Goal: Information Seeking & Learning: Learn about a topic

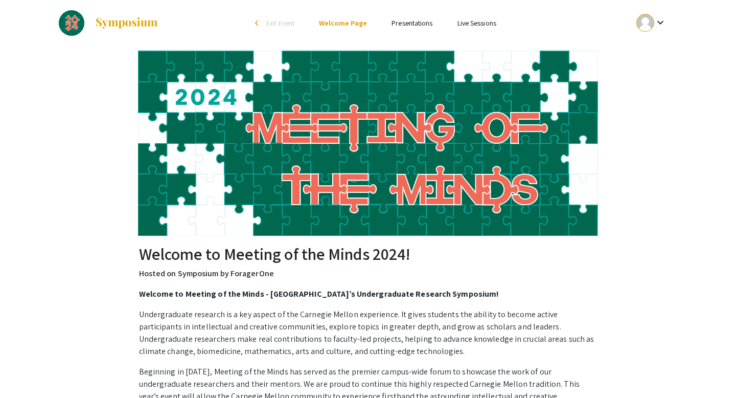
click at [407, 25] on link "Presentations" at bounding box center [412, 22] width 41 height 9
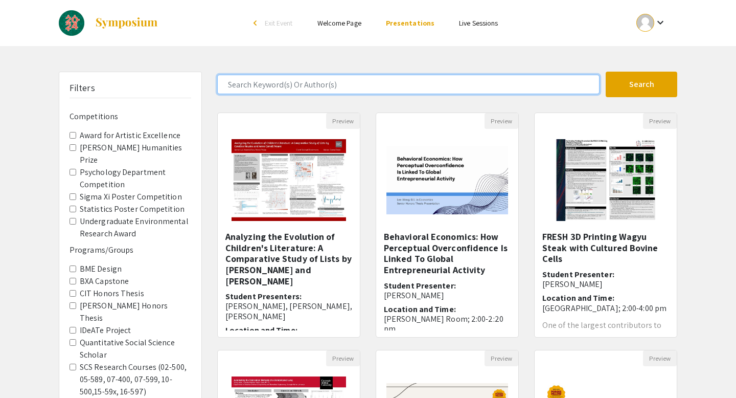
click at [270, 84] on input "Search Keyword(s) Or Author(s)" at bounding box center [408, 84] width 383 height 19
type input "[PERSON_NAME]"
click at [606, 72] on button "Search" at bounding box center [642, 85] width 72 height 26
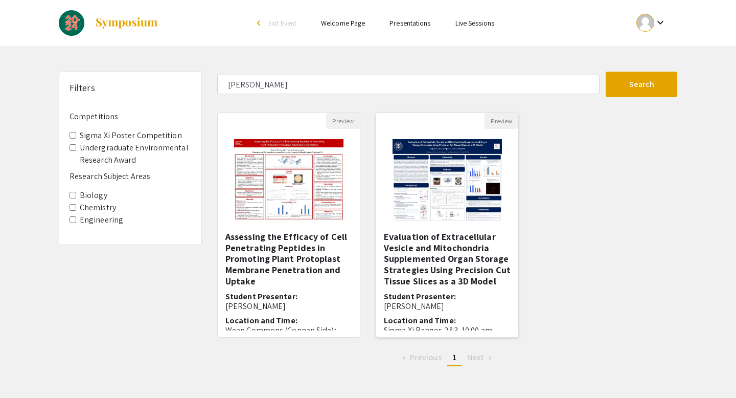
click at [461, 181] on img "Open Presentation <p>Evaluation of Extracellular Vesicle and Mitochondria Suppl…" at bounding box center [447, 180] width 129 height 102
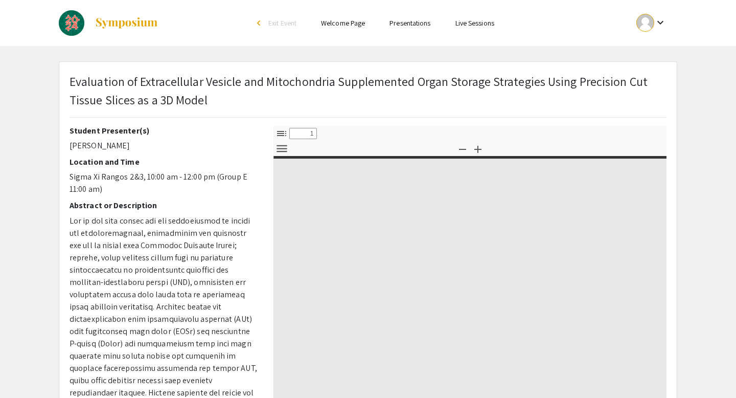
select select "custom"
type input "0"
select select "custom"
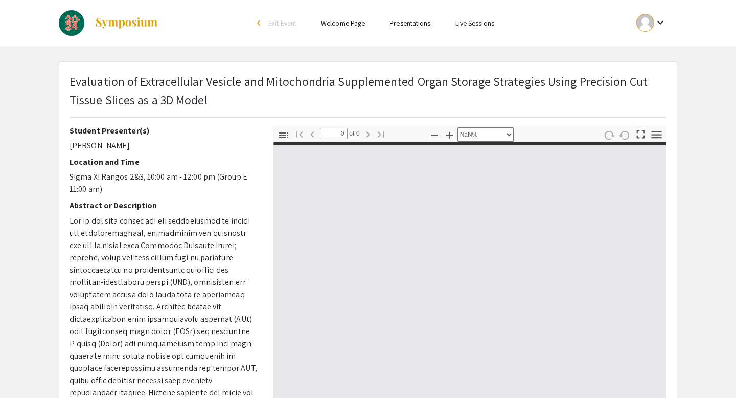
type input "1"
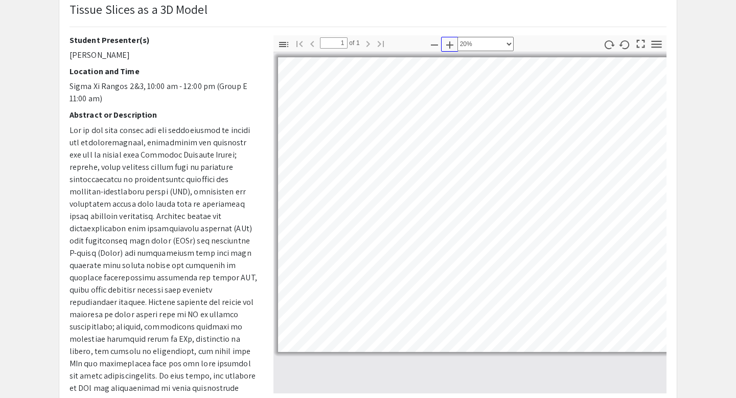
click at [453, 43] on icon "button" at bounding box center [450, 45] width 12 height 12
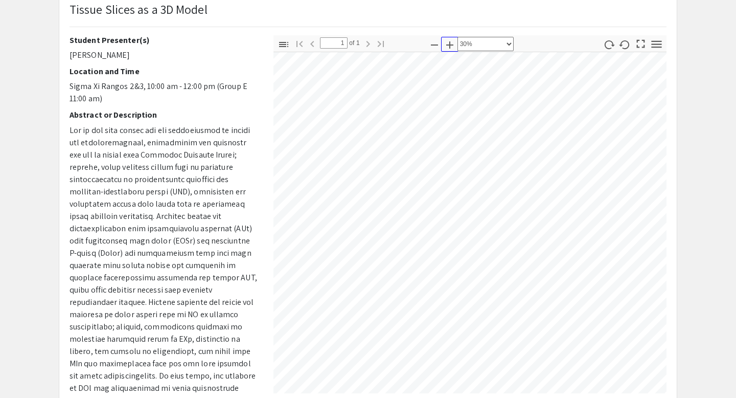
scroll to position [46, 151]
click at [452, 42] on icon "button" at bounding box center [450, 45] width 12 height 12
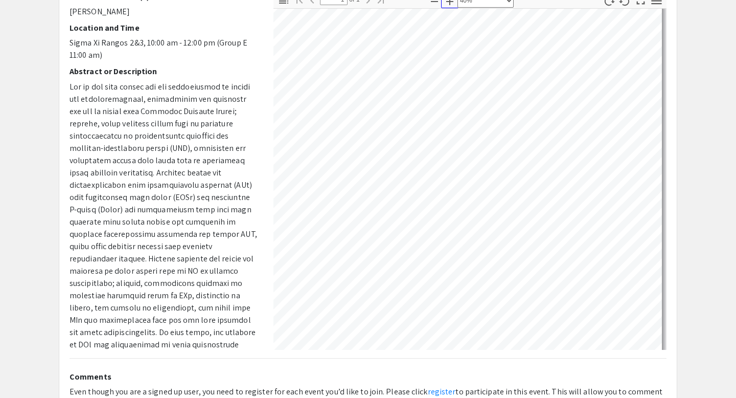
scroll to position [104, 401]
select select "custom"
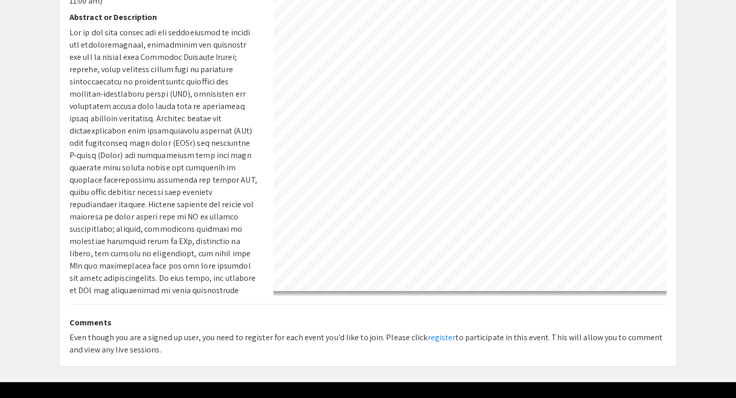
scroll to position [213, 0]
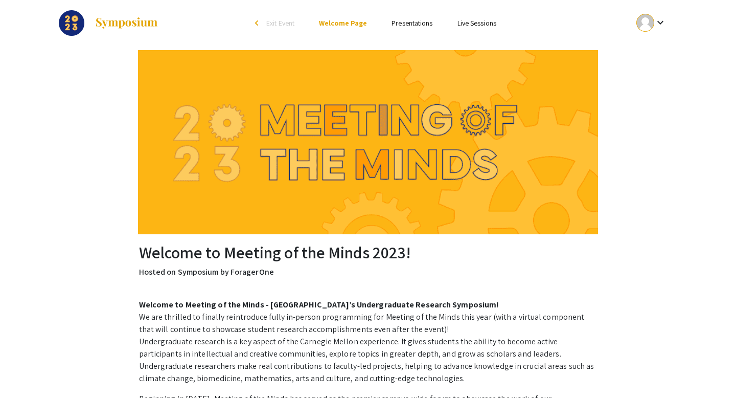
click at [421, 23] on link "Presentations" at bounding box center [412, 22] width 41 height 9
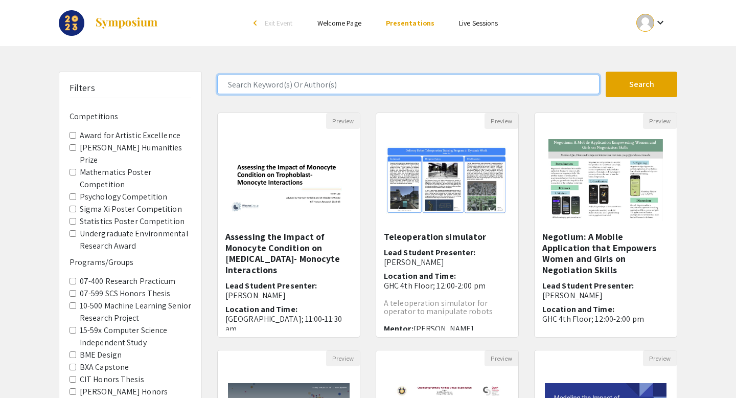
click at [273, 87] on input "Search Keyword(s) Or Author(s)" at bounding box center [408, 84] width 383 height 19
type input "[PERSON_NAME]"
click at [606, 72] on button "Search" at bounding box center [642, 85] width 72 height 26
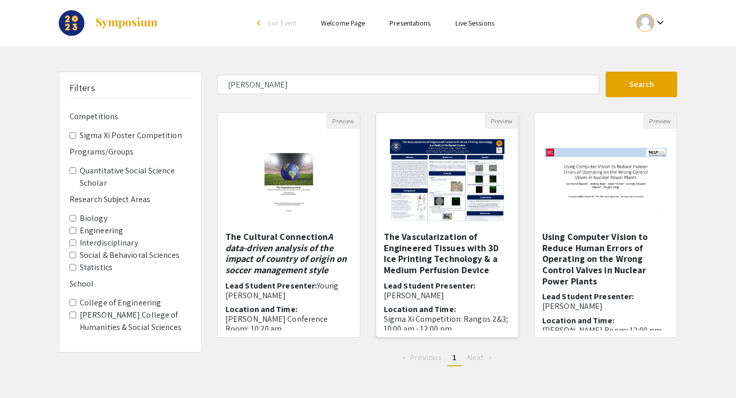
click at [456, 183] on img "Open Presentation <p><strong>The Vascularization of Engineered Tissues with 3D …" at bounding box center [447, 180] width 135 height 102
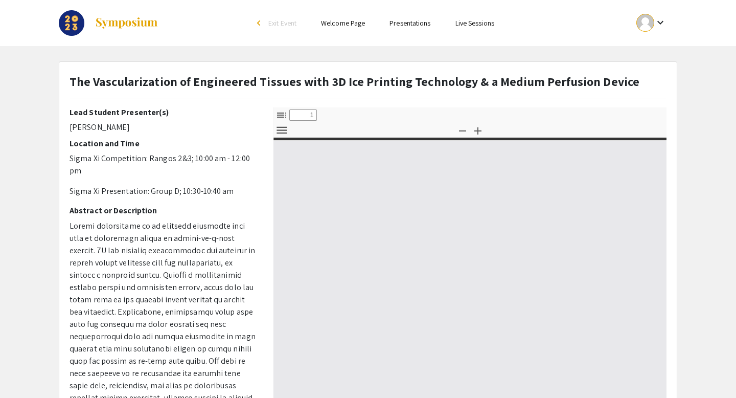
select select "custom"
type input "0"
select select "custom"
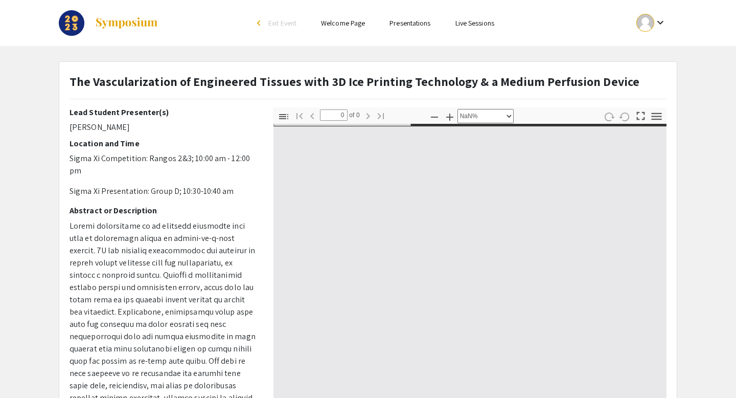
type input "1"
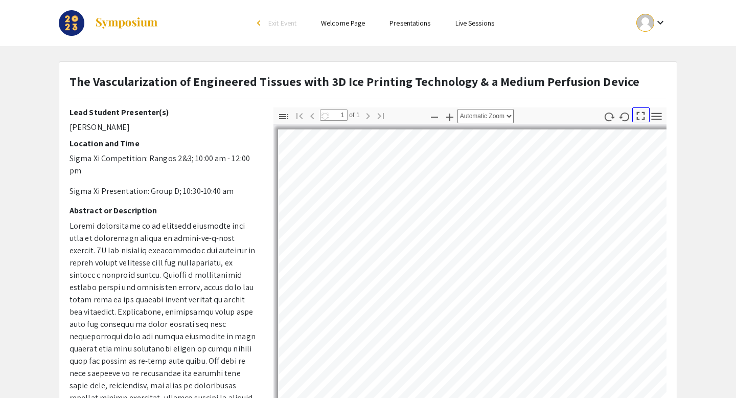
click at [640, 116] on icon "button" at bounding box center [641, 116] width 14 height 14
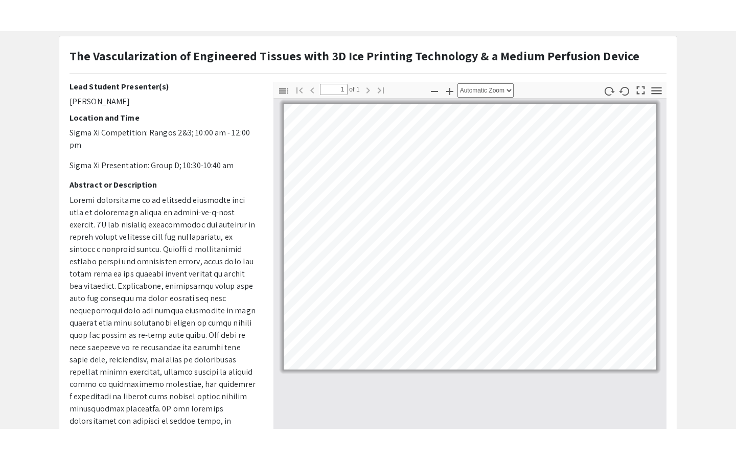
scroll to position [58, 0]
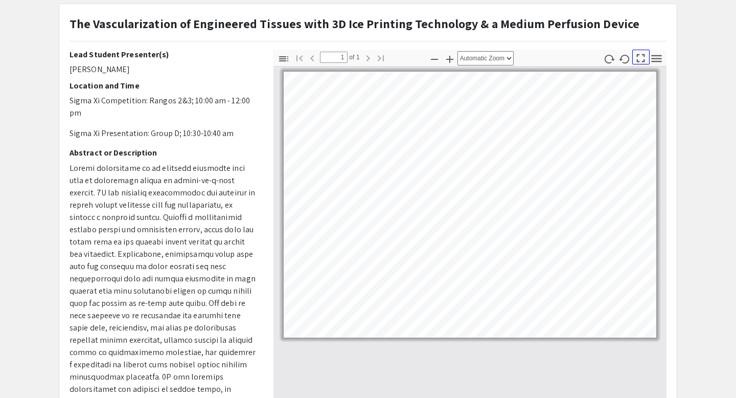
click at [642, 58] on icon "button" at bounding box center [641, 58] width 14 height 14
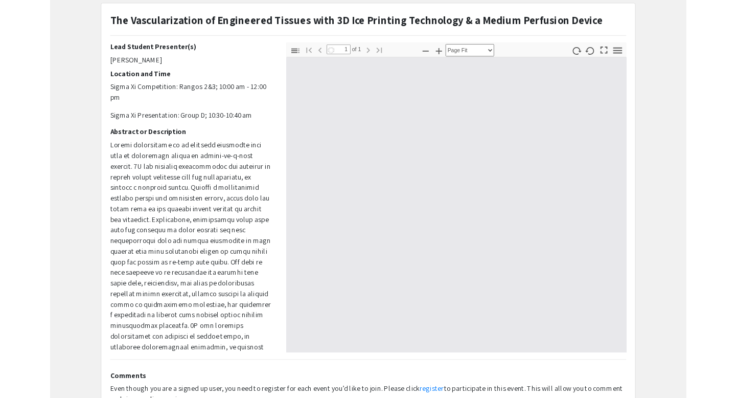
scroll to position [460, 0]
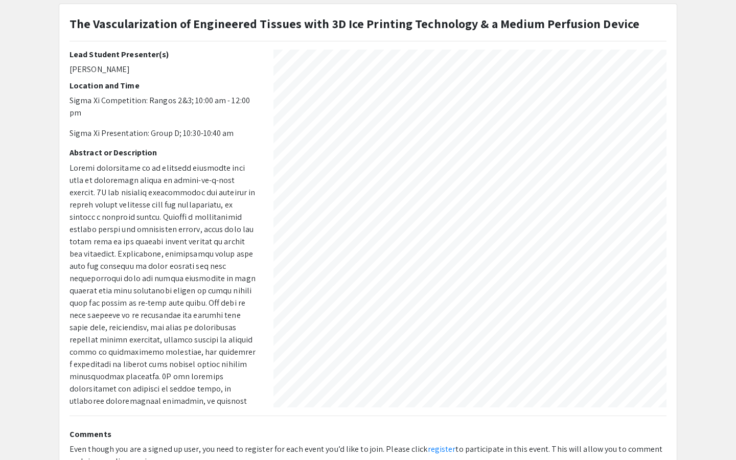
select select "auto"
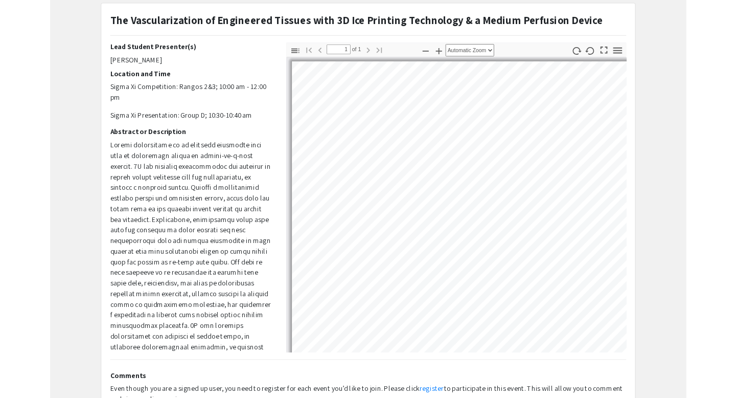
scroll to position [0, 0]
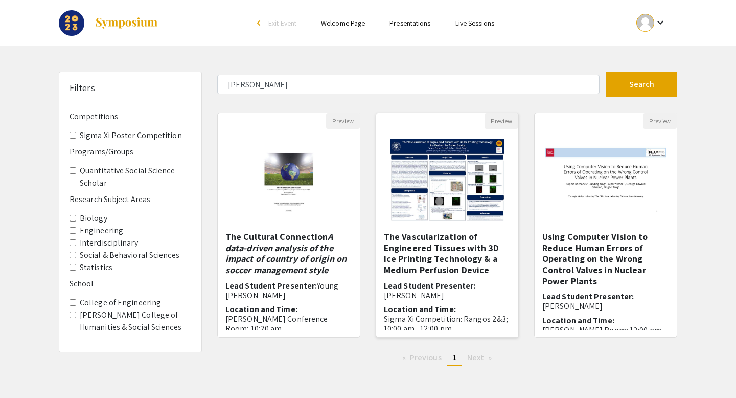
click at [476, 205] on img "Open Presentation <p><strong>The Vascularization of Engineered Tissues with 3D …" at bounding box center [447, 180] width 135 height 102
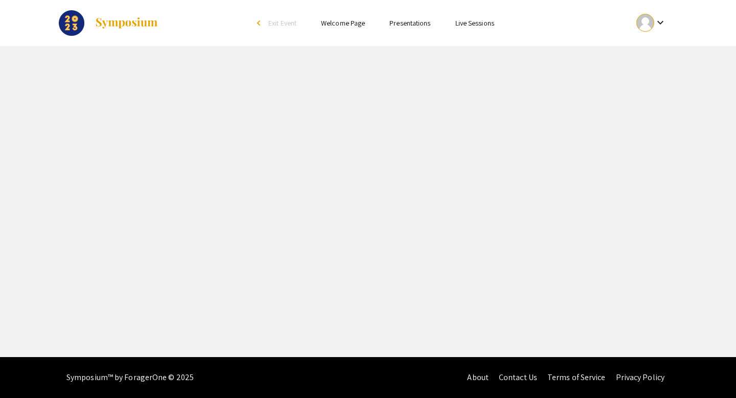
select select "custom"
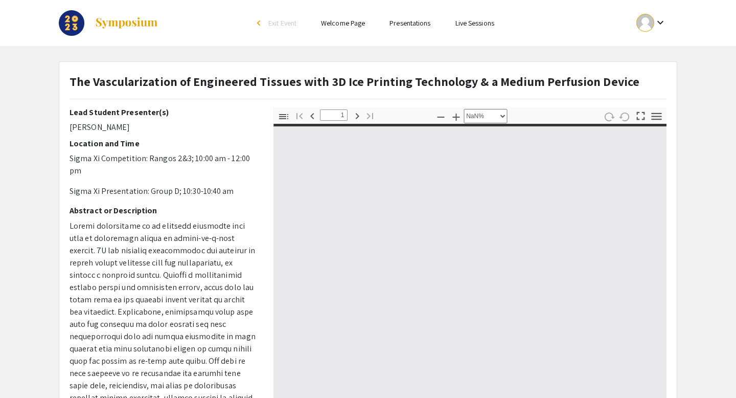
type input "0"
select select "auto"
type input "1"
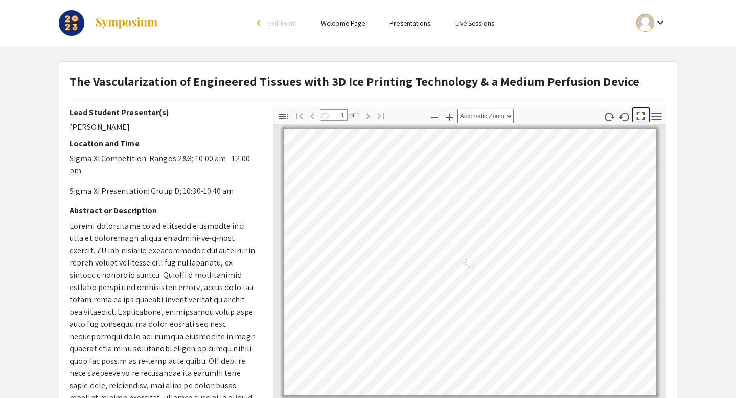
click at [644, 120] on icon "button" at bounding box center [641, 116] width 14 height 14
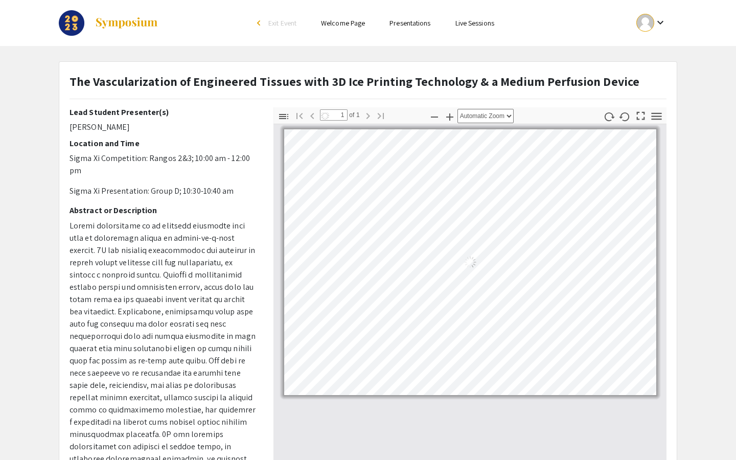
select select "page-fit"
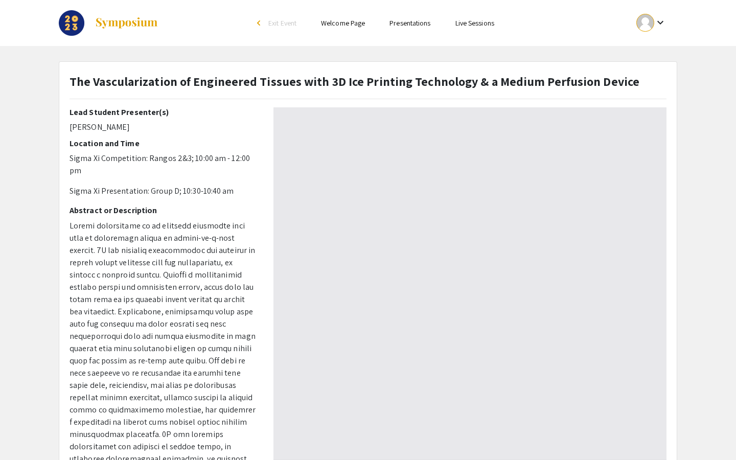
scroll to position [460, 0]
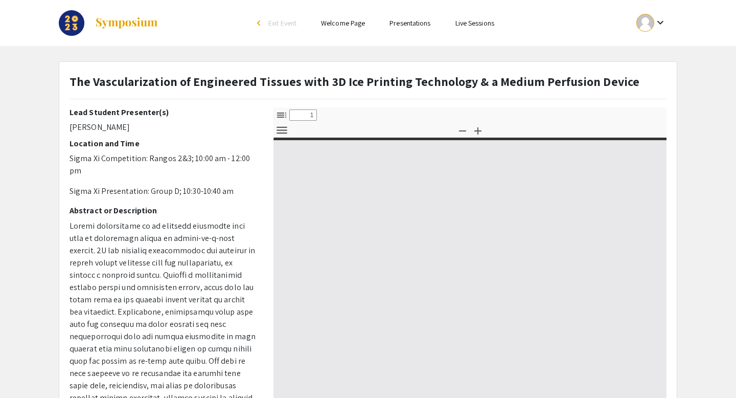
select select "custom"
type input "0"
select select "custom"
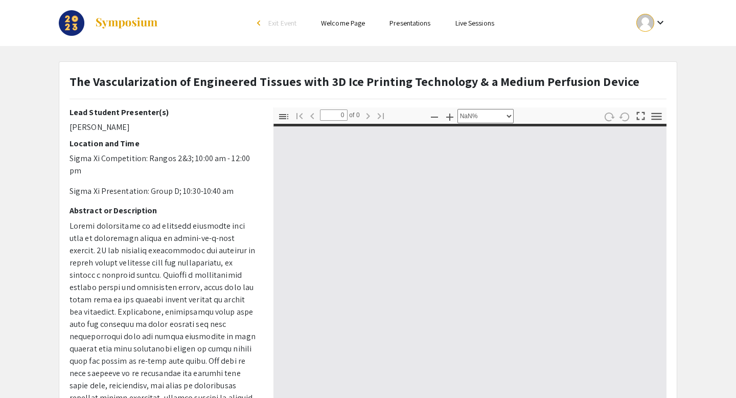
type input "1"
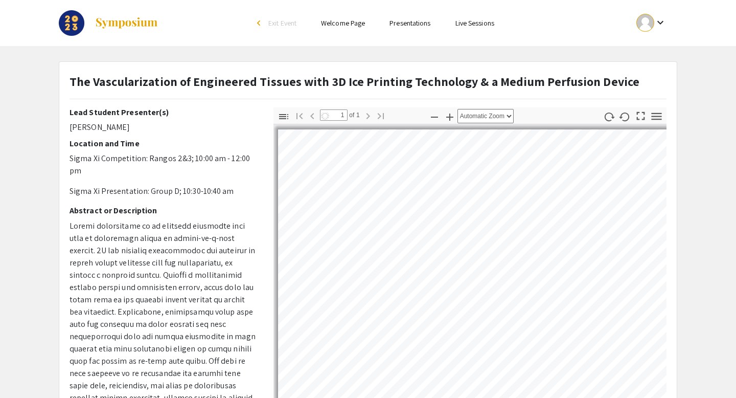
select select "auto"
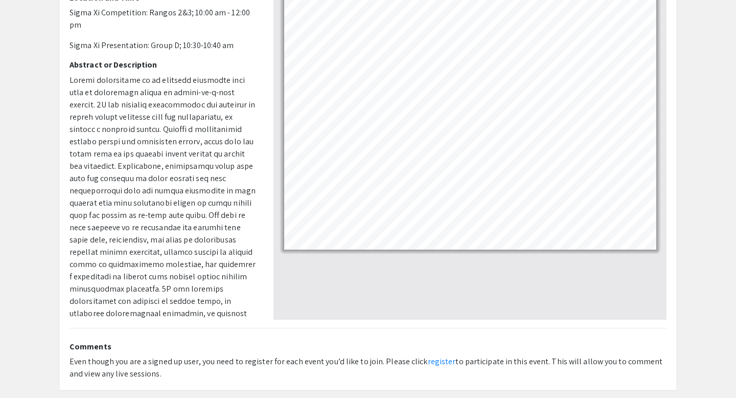
scroll to position [195, 0]
